Goal: Information Seeking & Learning: Check status

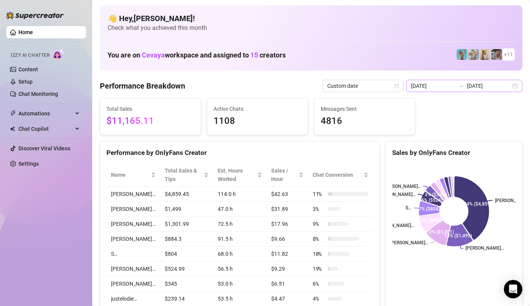
click at [516, 84] on div "[DATE] [DATE]" at bounding box center [464, 86] width 116 height 12
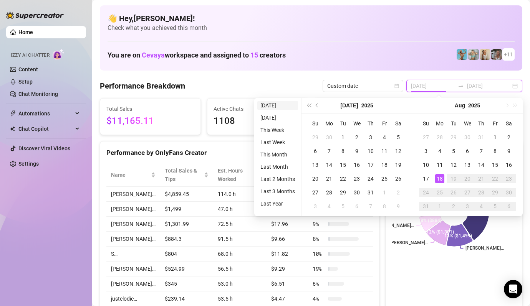
type input "[DATE]"
click at [277, 104] on li "[DATE]" at bounding box center [277, 105] width 41 height 9
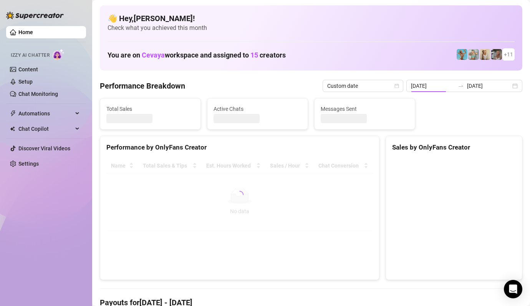
type input "[DATE]"
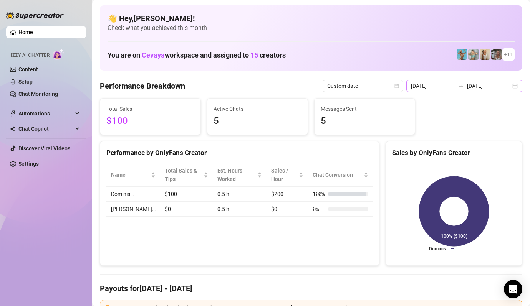
click at [515, 86] on div "[DATE] [DATE]" at bounding box center [464, 86] width 116 height 12
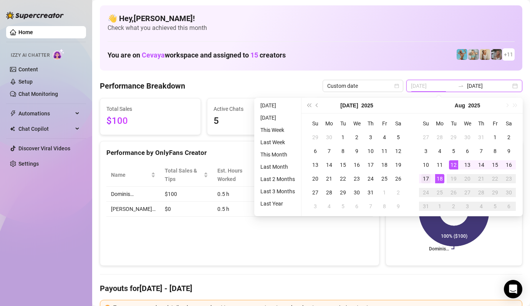
type input "[DATE]"
click at [423, 179] on div "17" at bounding box center [425, 178] width 9 height 9
click at [425, 179] on div "17" at bounding box center [425, 178] width 9 height 9
type input "[DATE]"
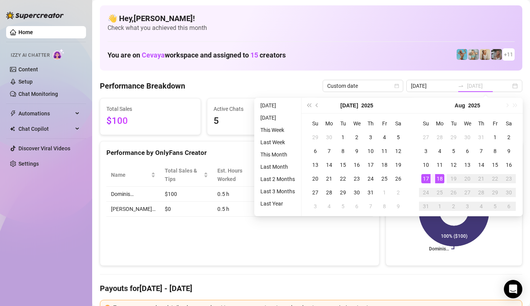
type input "[DATE]"
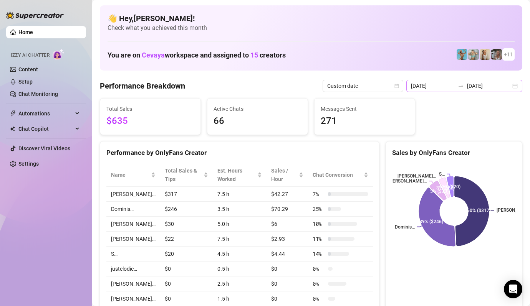
click at [520, 85] on div "[DATE] [DATE]" at bounding box center [464, 86] width 116 height 12
click at [399, 85] on icon "calendar" at bounding box center [396, 86] width 5 height 5
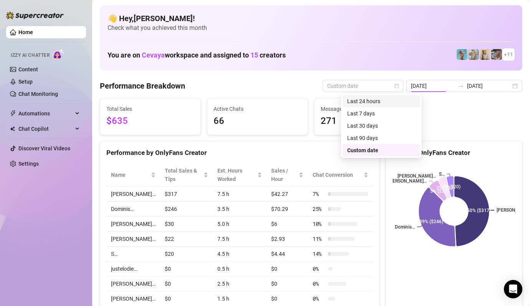
click at [399, 103] on div "Last 24 hours" at bounding box center [381, 101] width 68 height 8
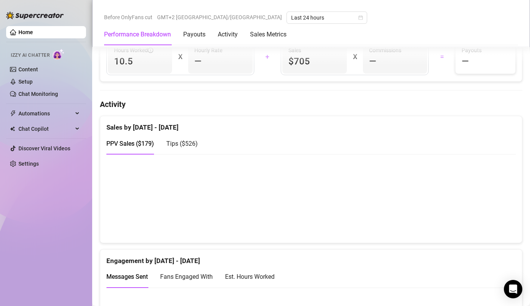
scroll to position [410, 0]
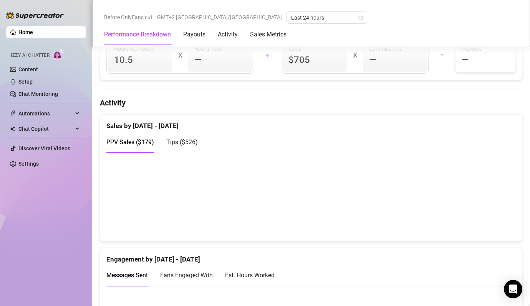
click at [175, 139] on span "Tips ( $526 )" at bounding box center [181, 142] width 31 height 7
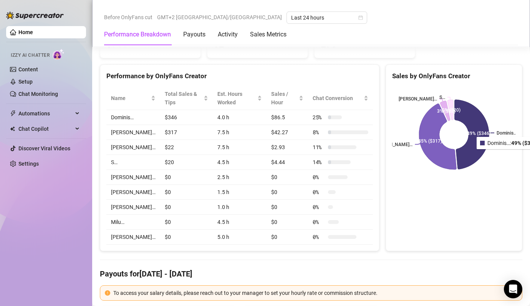
scroll to position [0, 0]
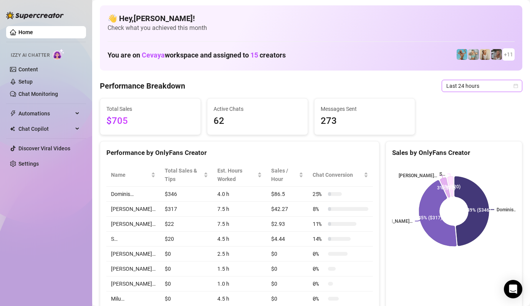
click at [513, 85] on icon "calendar" at bounding box center [515, 86] width 5 height 5
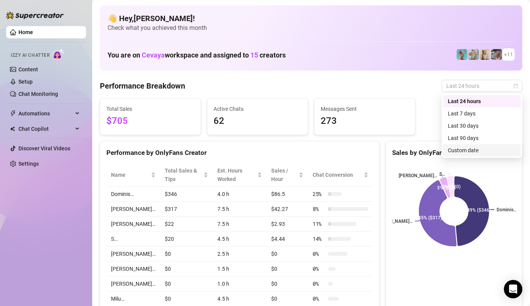
click at [476, 152] on div "Custom date" at bounding box center [481, 150] width 68 height 8
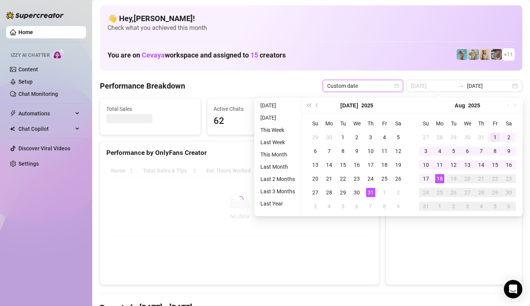
type input "[DATE]"
click at [495, 134] on div "1" at bounding box center [494, 137] width 9 height 9
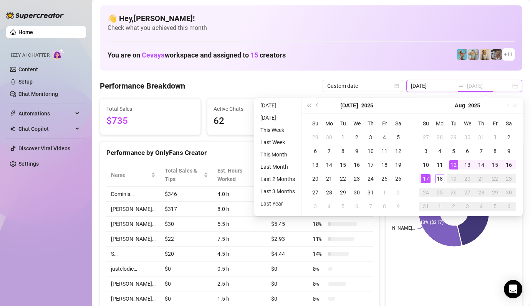
type input "[DATE]"
click at [443, 89] on input "[DATE]" at bounding box center [433, 86] width 44 height 8
type input "[DATE]"
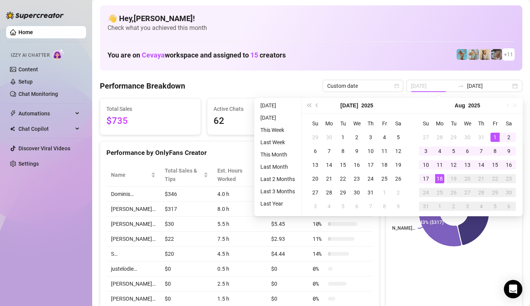
click at [492, 135] on div "1" at bounding box center [494, 137] width 9 height 9
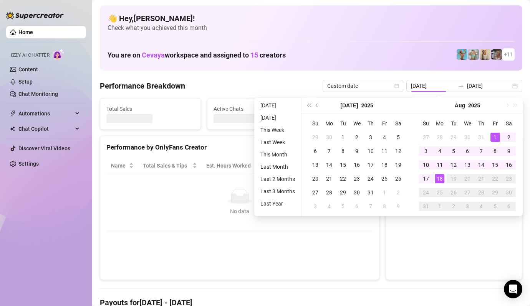
type input "[DATE]"
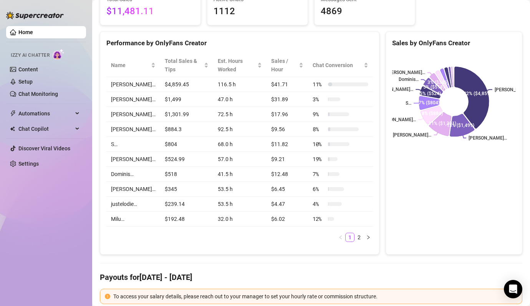
scroll to position [111, 0]
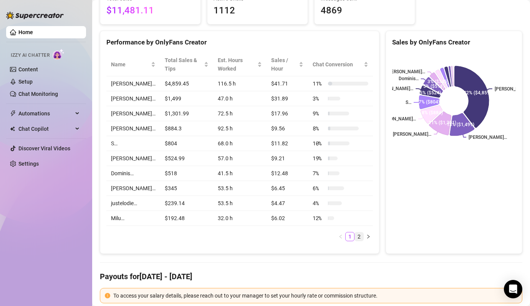
click at [358, 233] on link "2" at bounding box center [359, 237] width 8 height 8
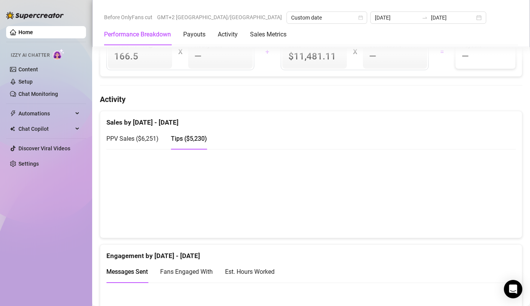
scroll to position [368, 0]
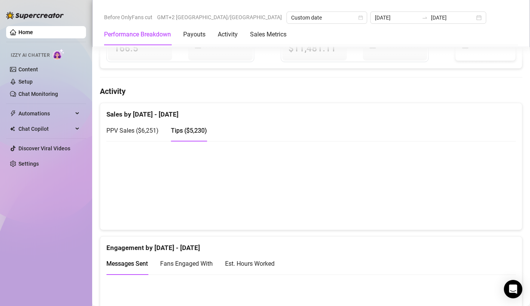
click at [144, 127] on span "PPV Sales ( $6,251 )" at bounding box center [132, 130] width 52 height 7
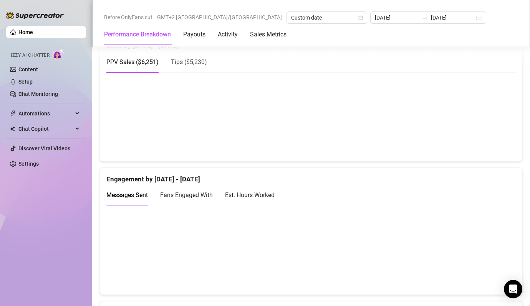
scroll to position [434, 0]
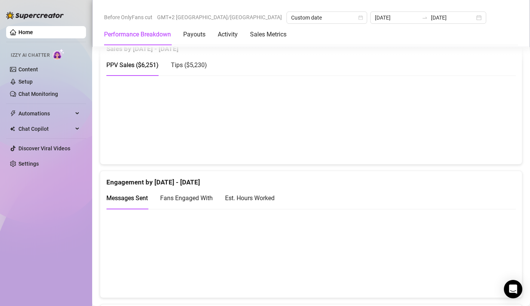
click at [194, 61] on span "Tips ( $5,230 )" at bounding box center [189, 64] width 36 height 7
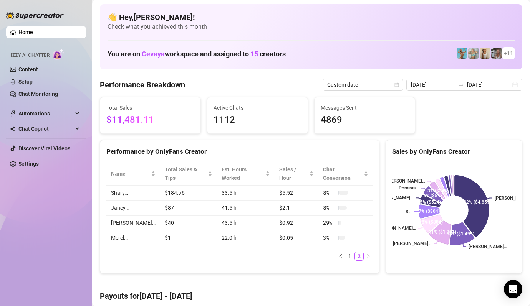
scroll to position [2, 0]
click at [516, 84] on div "[DATE] [DATE]" at bounding box center [464, 84] width 116 height 12
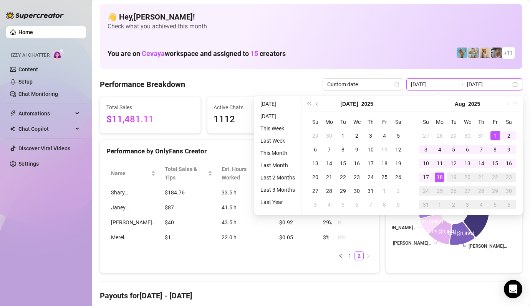
type input "[DATE]"
click at [492, 131] on td "1" at bounding box center [495, 136] width 14 height 14
type input "[DATE]"
click at [427, 175] on div "17" at bounding box center [425, 177] width 9 height 9
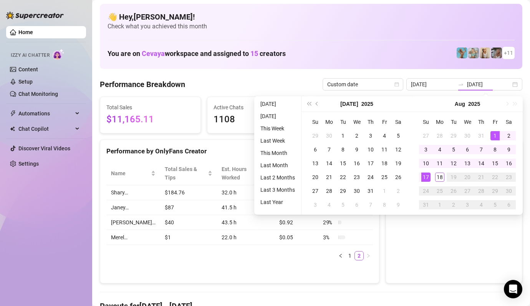
type input "[DATE]"
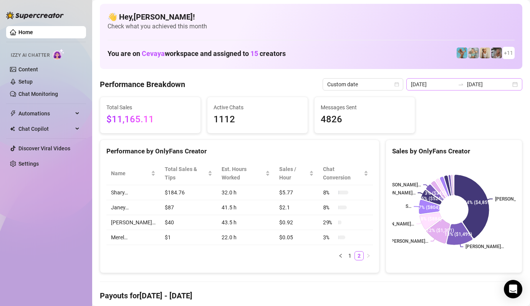
click at [516, 83] on div "[DATE] [DATE]" at bounding box center [464, 84] width 116 height 12
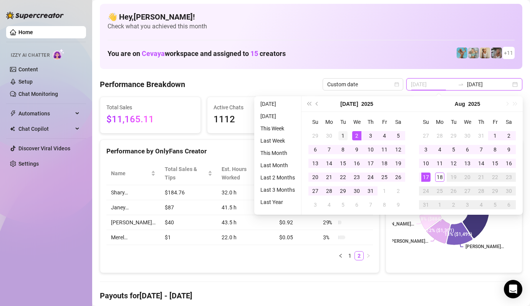
type input "[DATE]"
click at [342, 134] on div "1" at bounding box center [342, 135] width 9 height 9
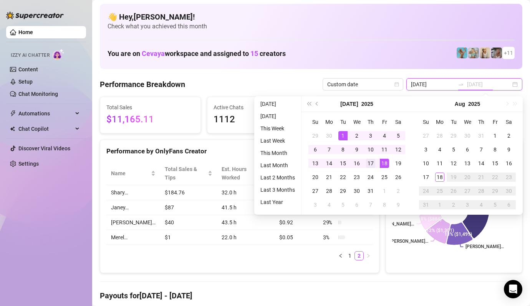
type input "[DATE]"
click at [366, 159] on div "17" at bounding box center [370, 163] width 9 height 9
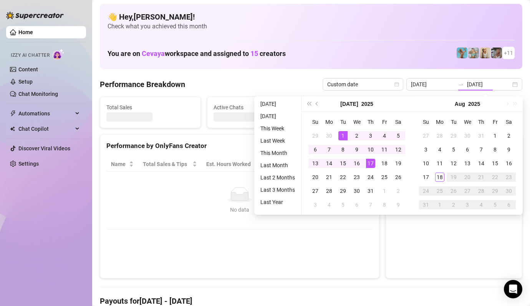
type input "[DATE]"
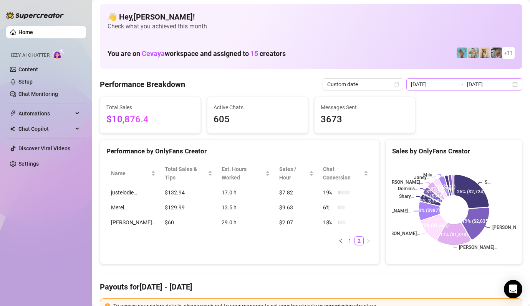
click at [515, 84] on div "[DATE] [DATE]" at bounding box center [464, 84] width 116 height 12
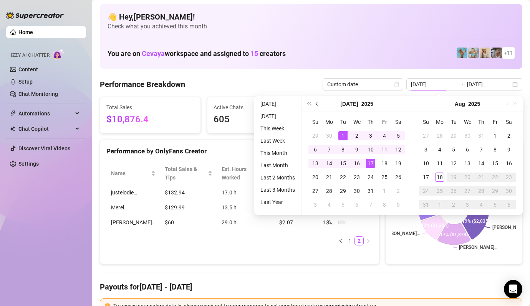
click at [317, 102] on span "Previous month (PageUp)" at bounding box center [317, 104] width 4 height 4
click at [319, 102] on button "Previous month (PageUp)" at bounding box center [317, 103] width 8 height 15
click at [317, 134] on div "29" at bounding box center [314, 135] width 9 height 9
type input "[DATE]"
click at [318, 102] on button "Previous month (PageUp)" at bounding box center [317, 103] width 8 height 15
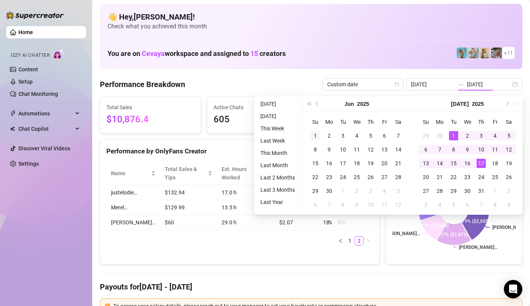
type input "[DATE]"
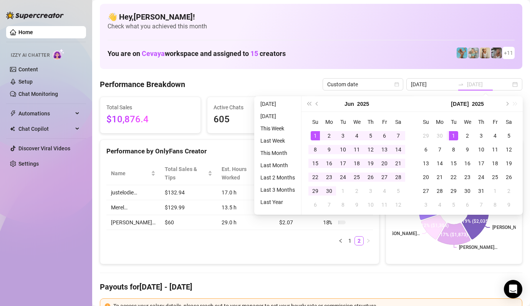
click at [312, 135] on div "1" at bounding box center [314, 135] width 9 height 9
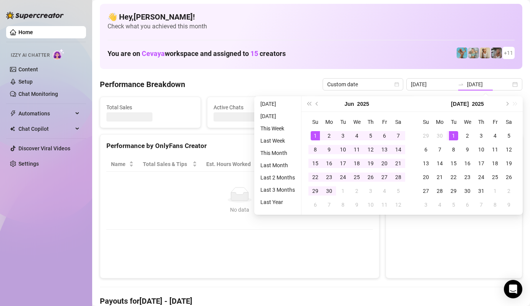
type input "[DATE]"
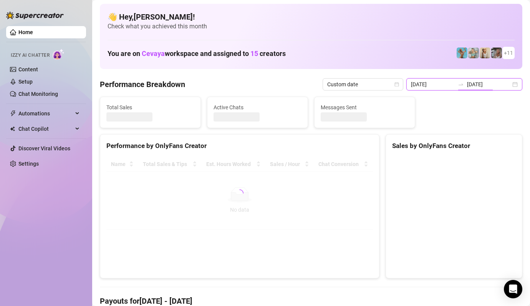
click at [499, 82] on input "[DATE]" at bounding box center [489, 84] width 44 height 8
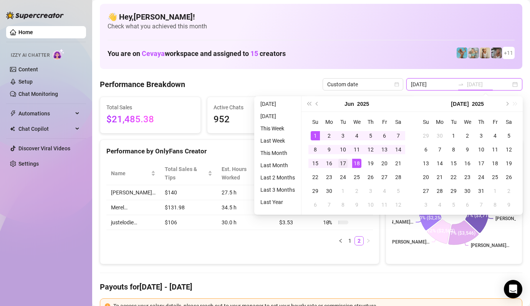
type input "[DATE]"
click at [343, 160] on div "17" at bounding box center [342, 163] width 9 height 9
type input "[DATE]"
click at [317, 135] on div "1" at bounding box center [314, 135] width 9 height 9
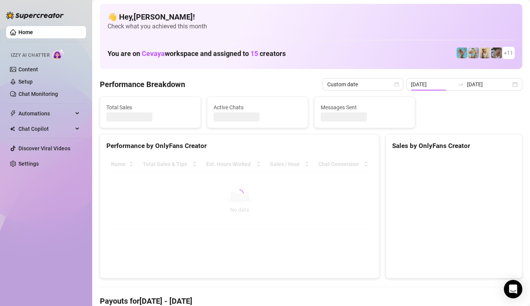
type input "[DATE]"
